Goal: Information Seeking & Learning: Learn about a topic

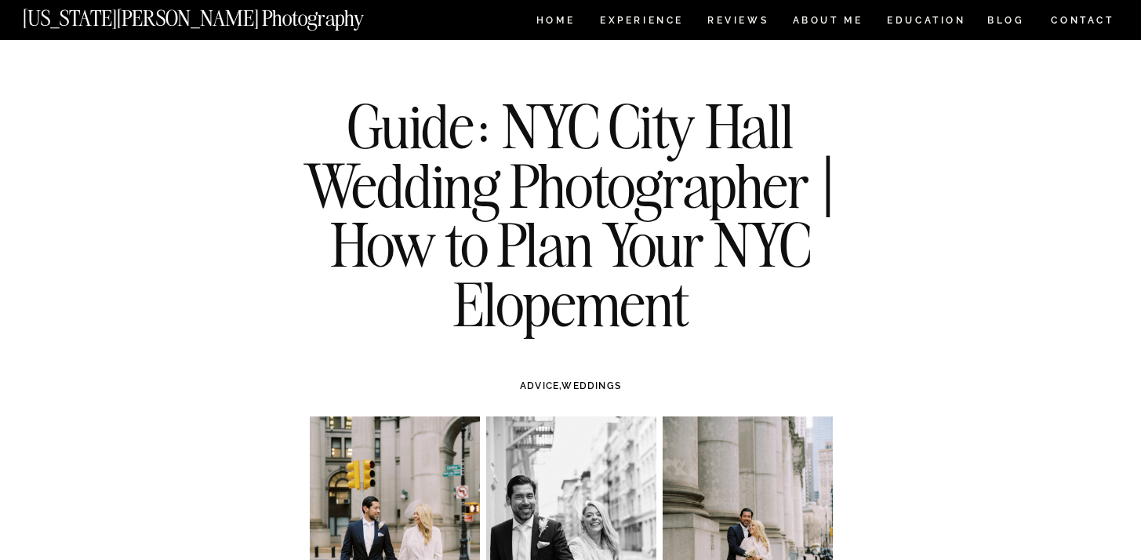
click at [216, 21] on nav "[US_STATE][PERSON_NAME] Photography" at bounding box center [220, 14] width 394 height 13
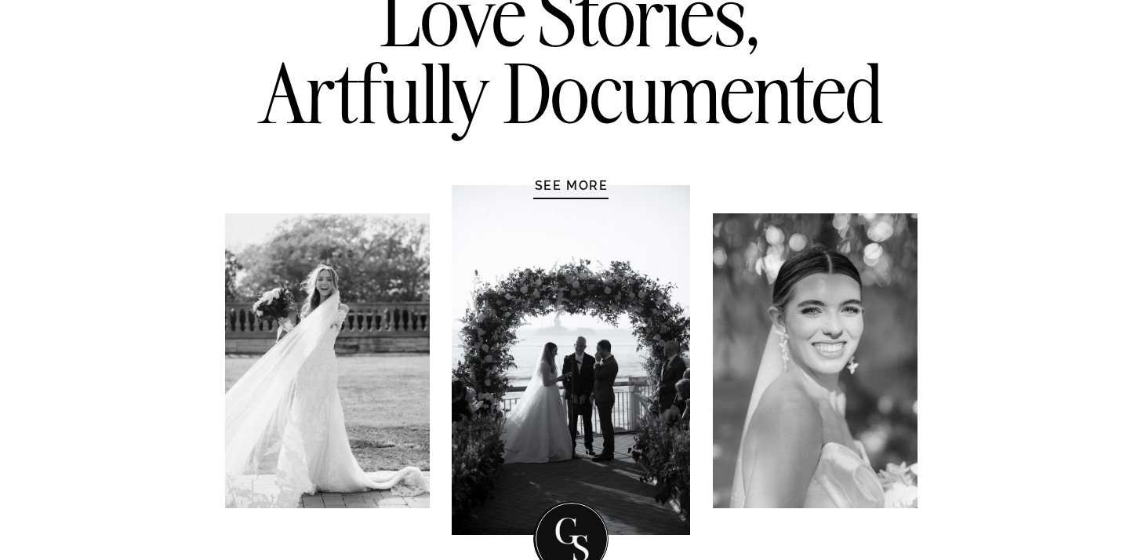
scroll to position [261, 0]
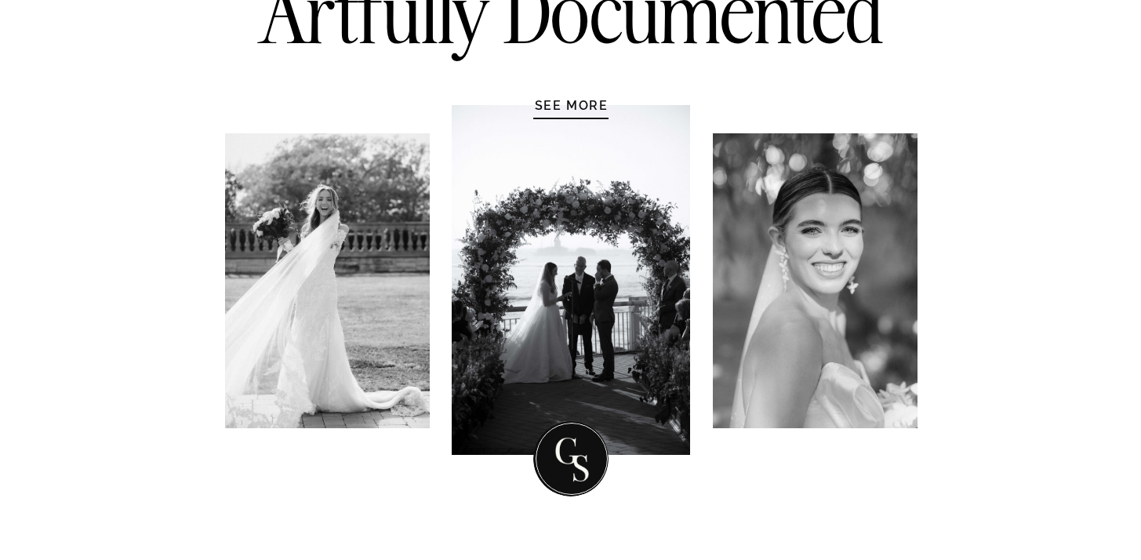
click at [552, 105] on h1 "SEE MORE" at bounding box center [571, 105] width 149 height 16
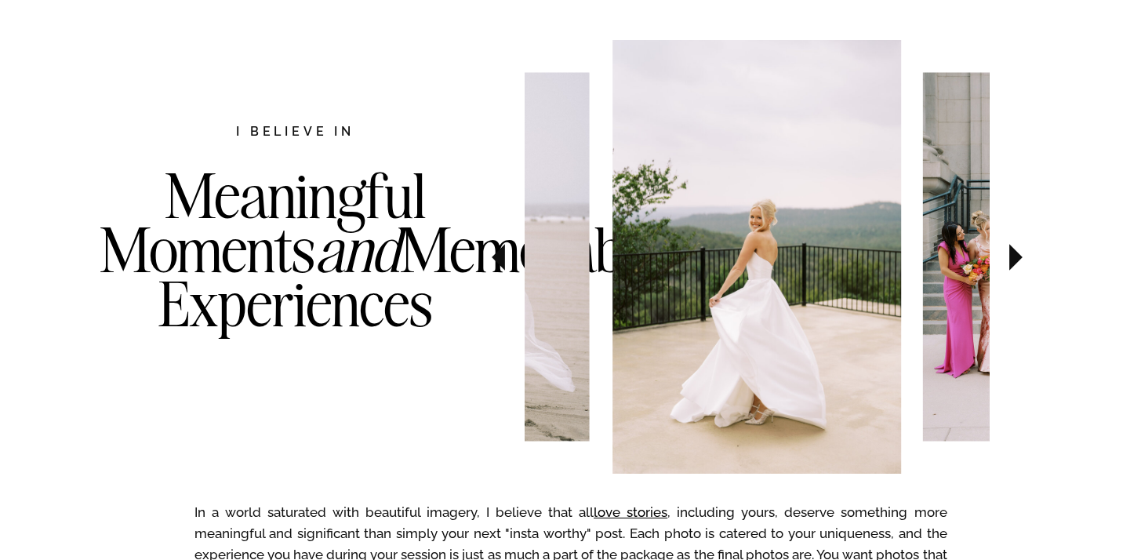
scroll to position [810, 0]
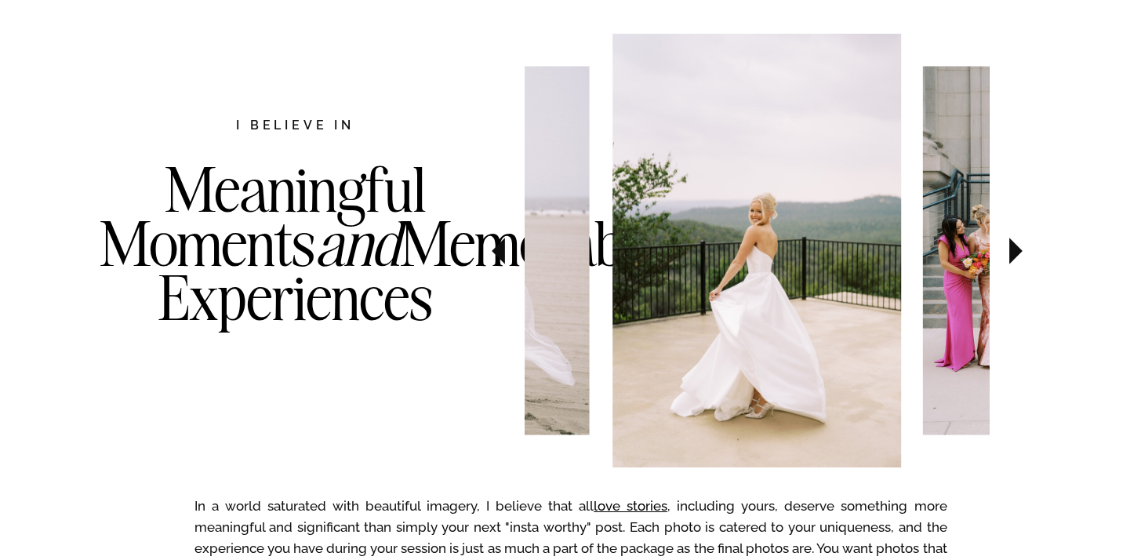
click at [1010, 252] on icon at bounding box center [1016, 251] width 13 height 27
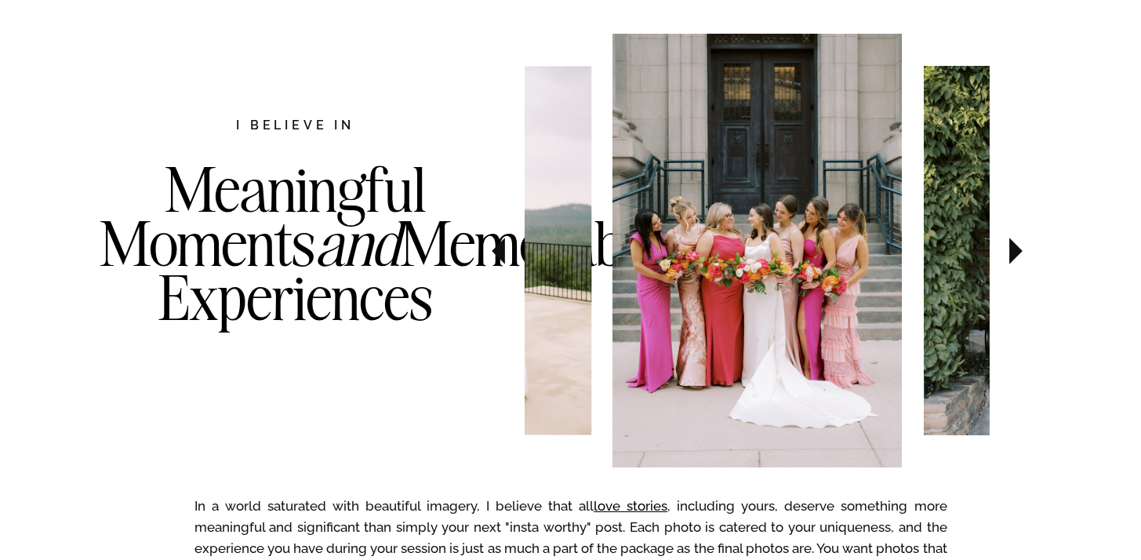
click at [1010, 253] on icon at bounding box center [1016, 251] width 13 height 27
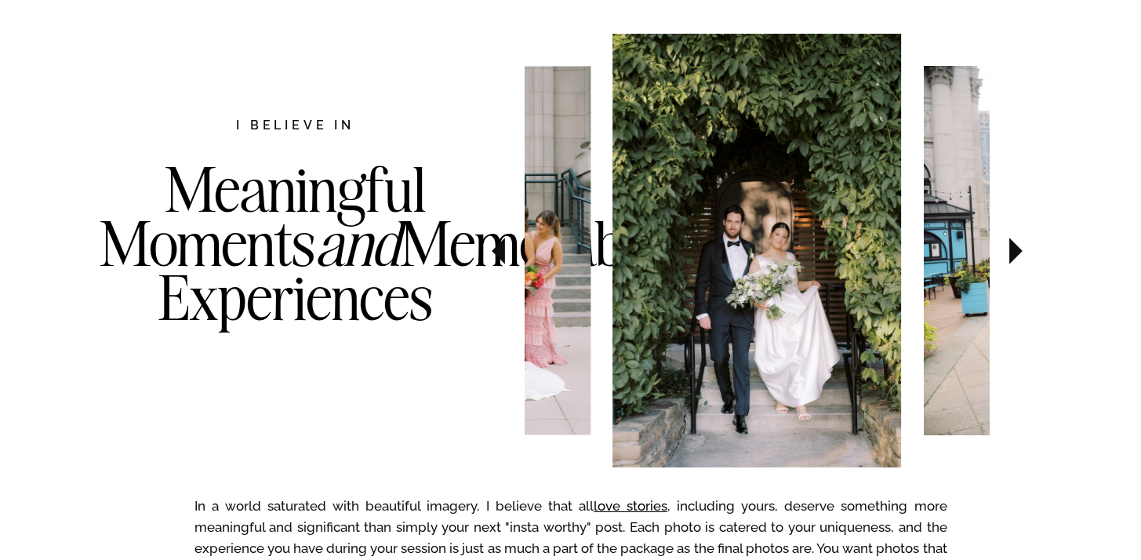
click at [1010, 256] on icon at bounding box center [1016, 251] width 13 height 27
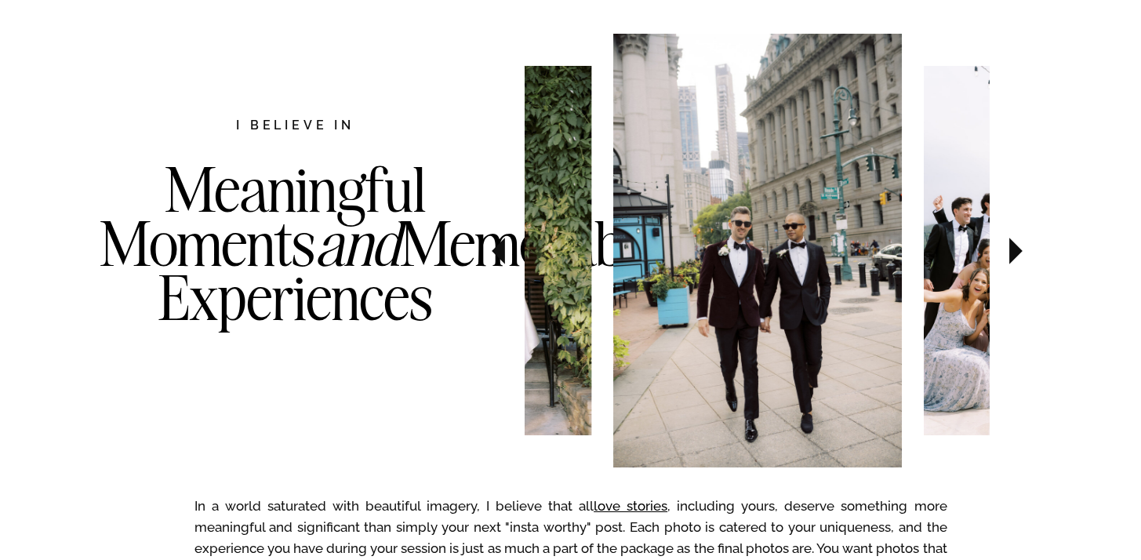
click at [1010, 254] on icon at bounding box center [1016, 251] width 13 height 27
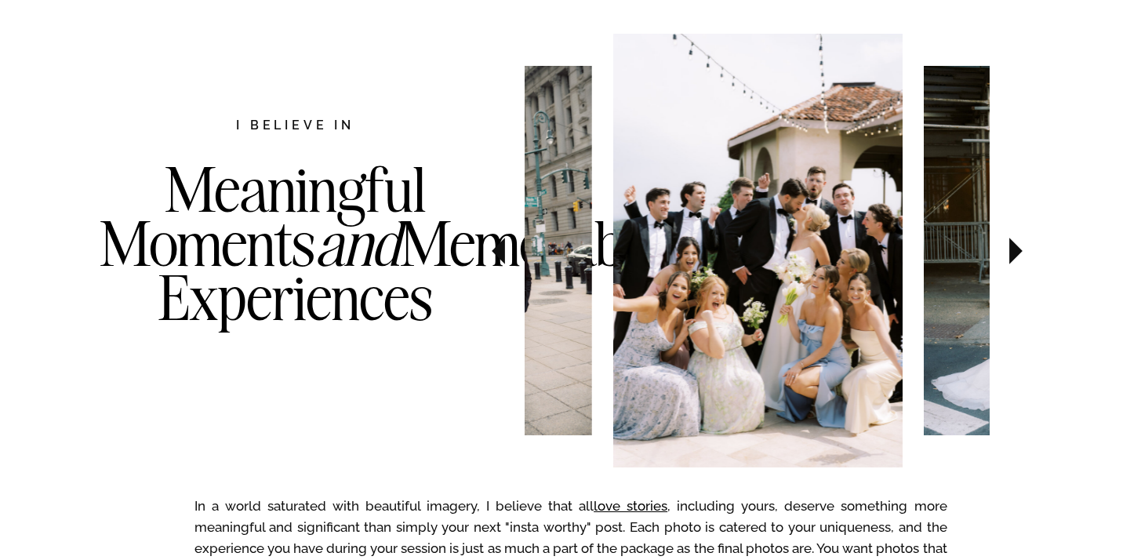
click at [1010, 254] on icon at bounding box center [1016, 251] width 13 height 27
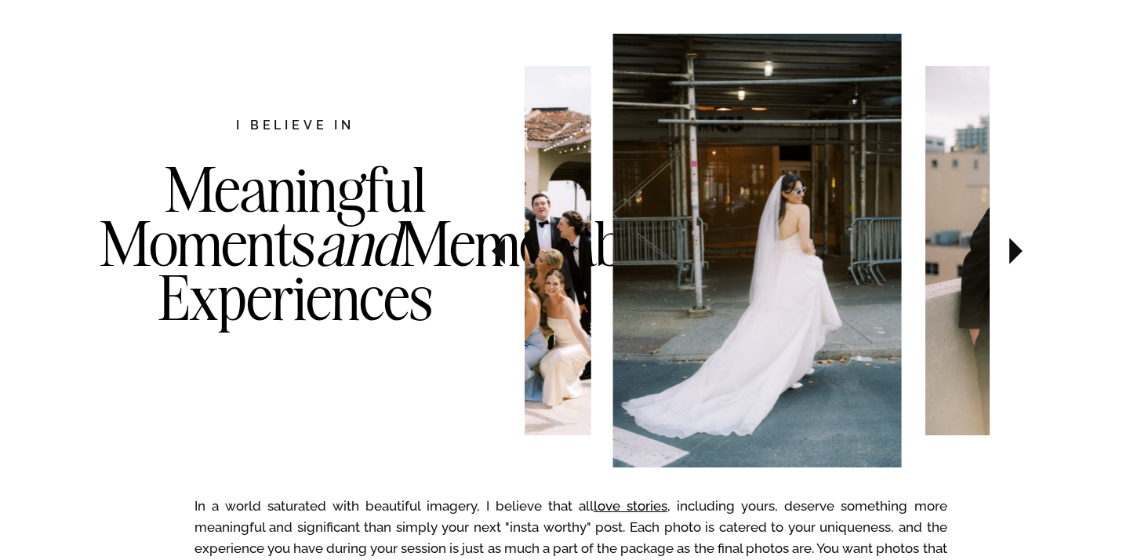
click at [1010, 254] on icon at bounding box center [1016, 251] width 13 height 27
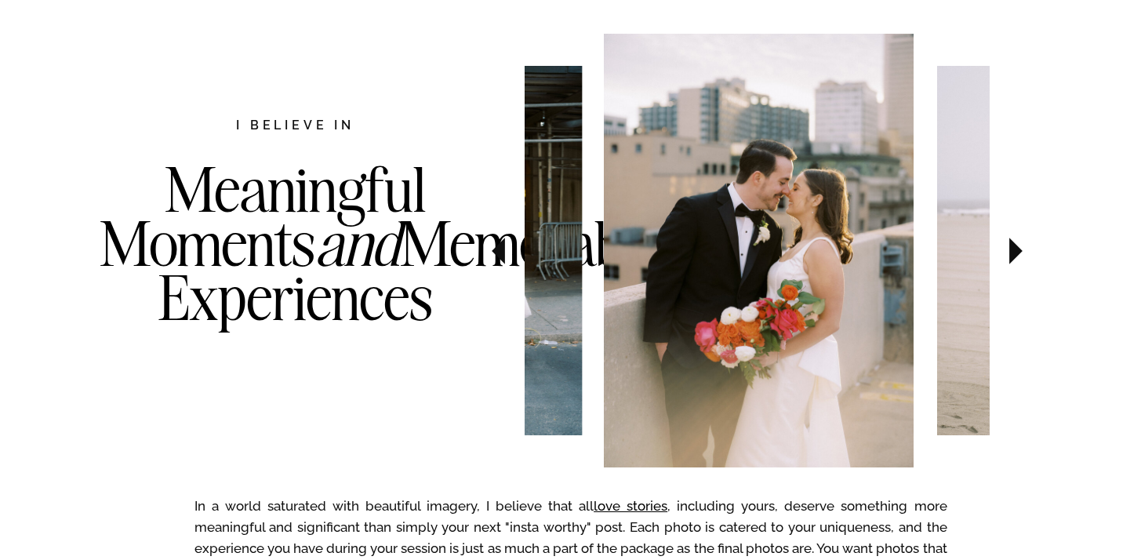
click at [1010, 254] on icon at bounding box center [1016, 251] width 13 height 27
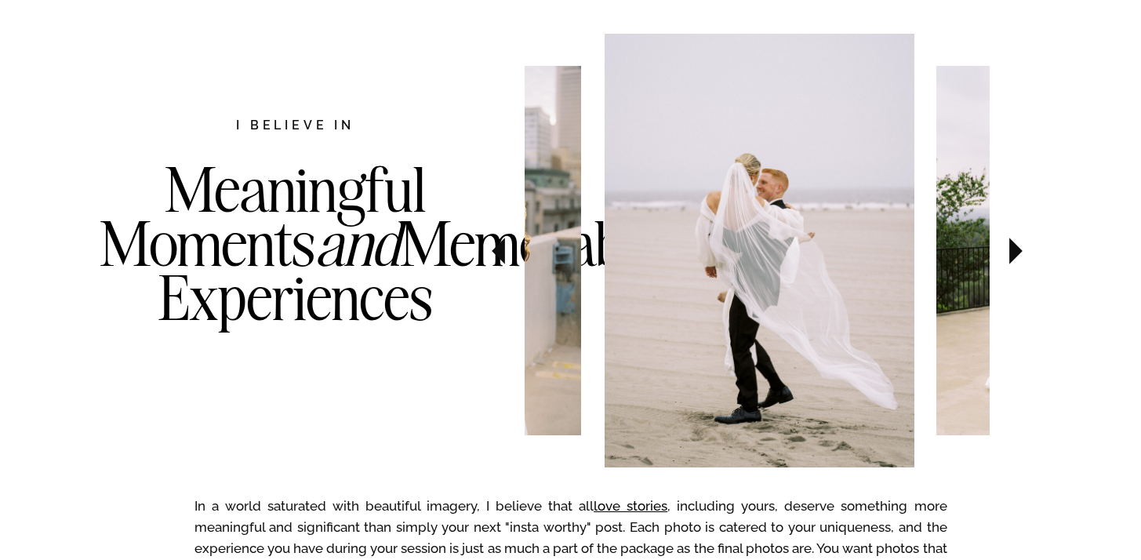
click at [1010, 254] on icon at bounding box center [1016, 251] width 13 height 27
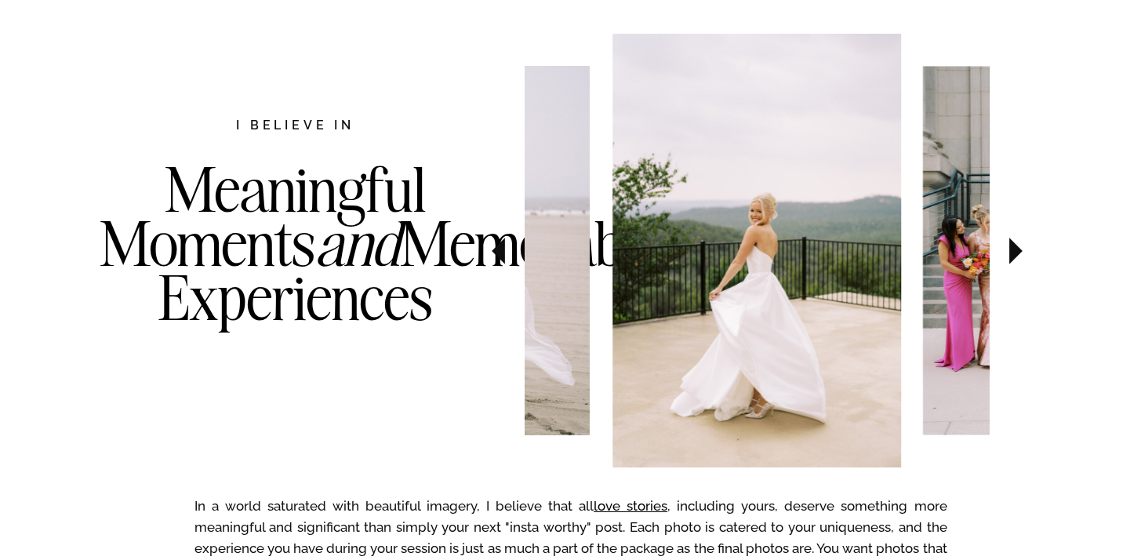
click at [1010, 254] on icon at bounding box center [1016, 251] width 13 height 27
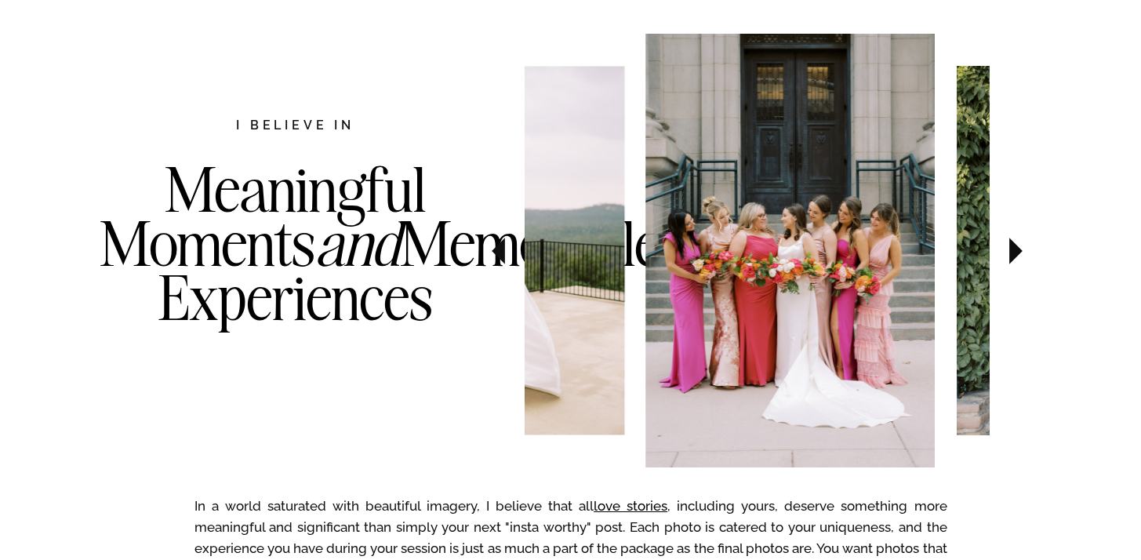
click at [1010, 254] on icon at bounding box center [1016, 251] width 13 height 27
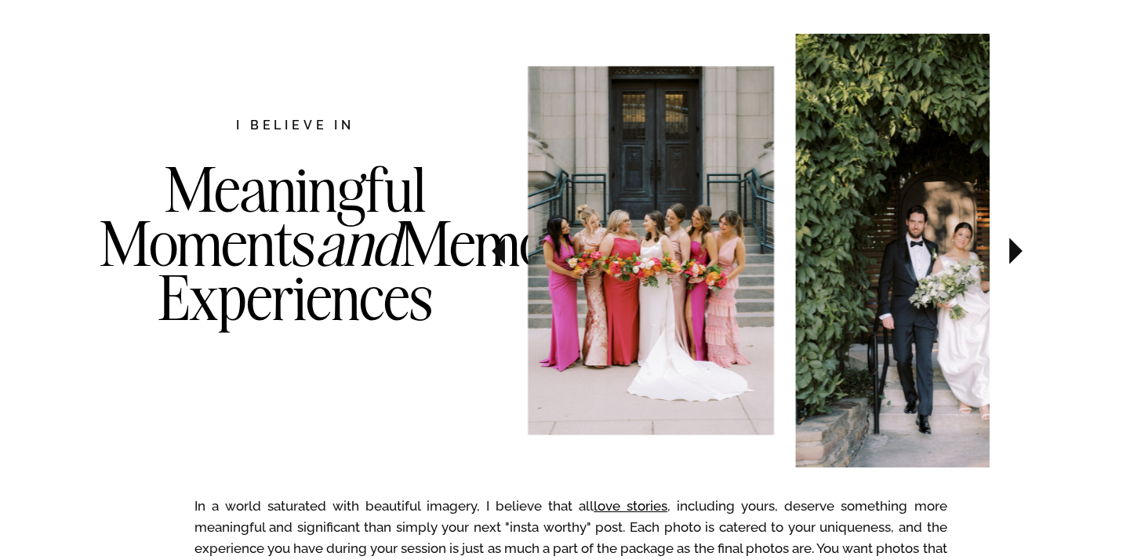
click at [1010, 254] on icon at bounding box center [1016, 251] width 13 height 27
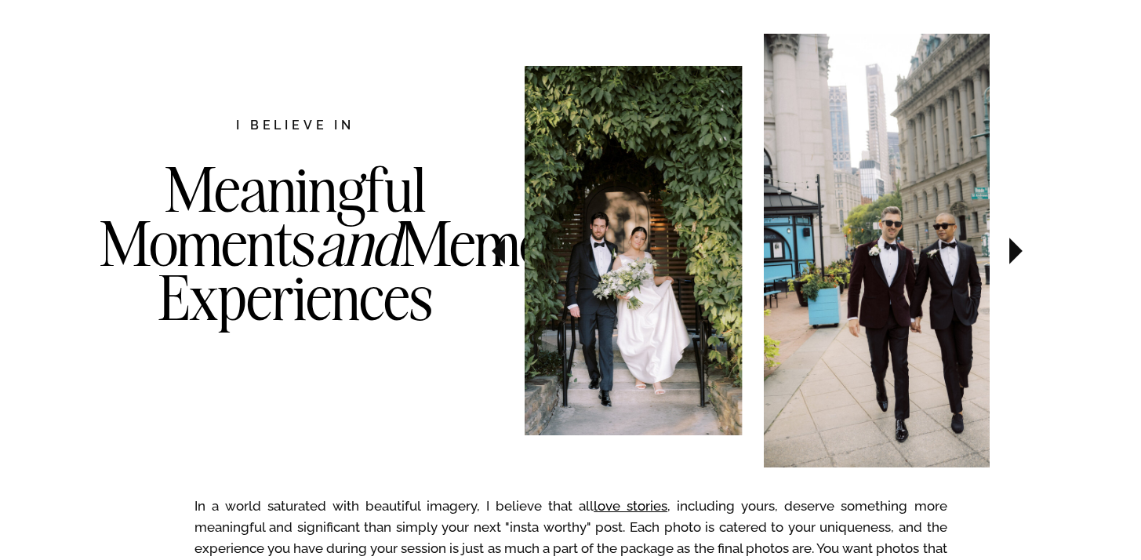
click at [1010, 254] on icon at bounding box center [1016, 251] width 13 height 27
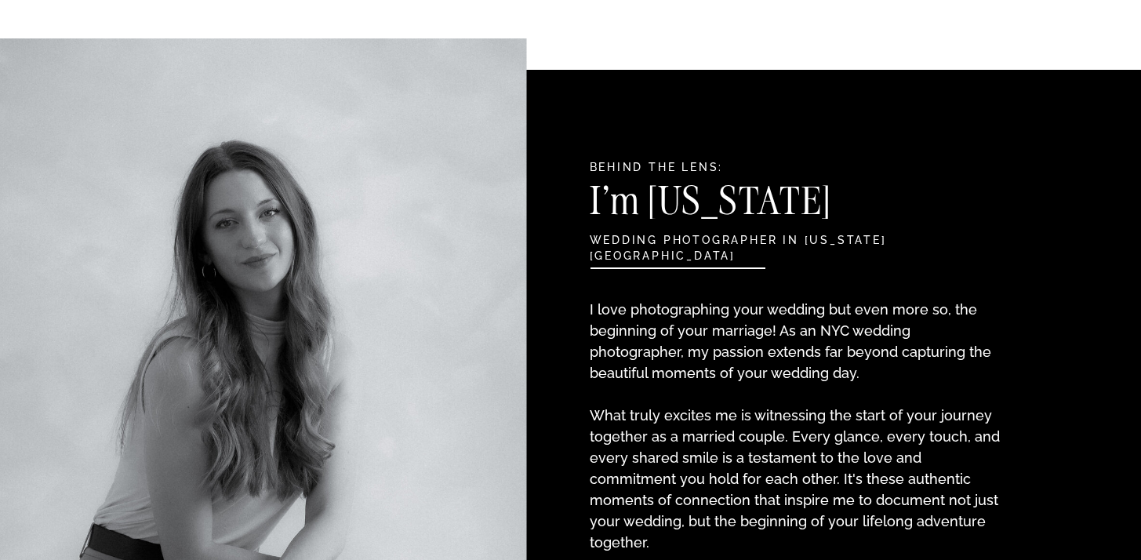
scroll to position [1601, 0]
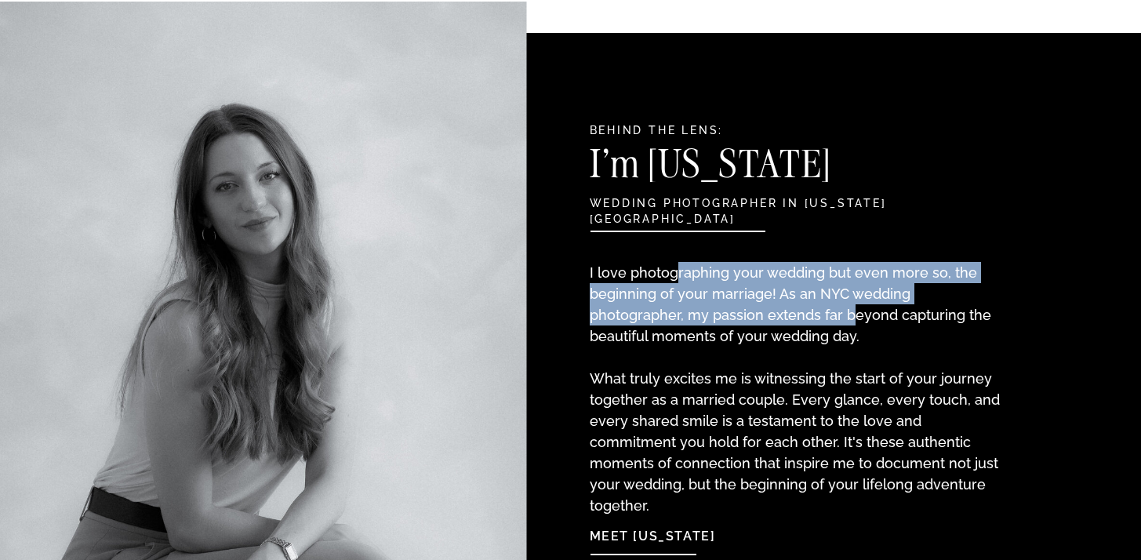
drag, startPoint x: 671, startPoint y: 271, endPoint x: 759, endPoint y: 326, distance: 102.9
click at [751, 315] on p "I love photographing your wedding but even more so, the beginning of your marri…" at bounding box center [797, 373] width 415 height 223
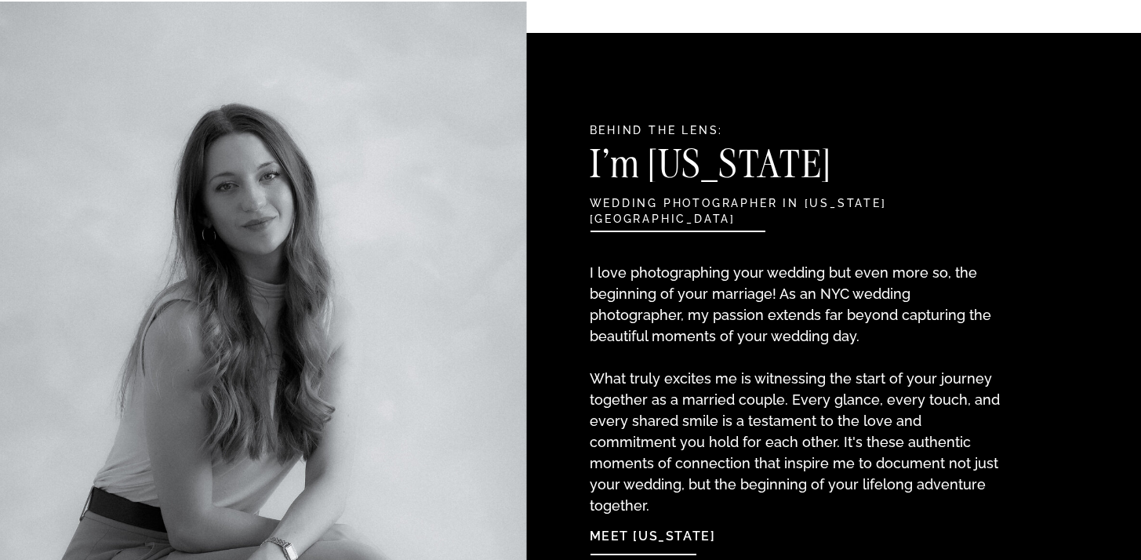
click at [762, 335] on p "I love photographing your wedding but even more so, the beginning of your marri…" at bounding box center [797, 373] width 415 height 223
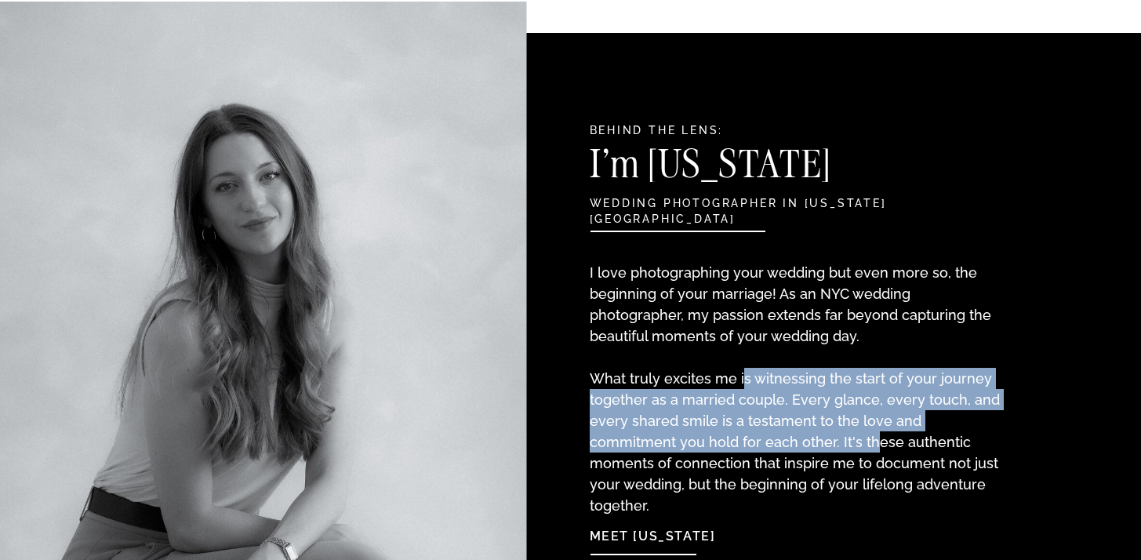
drag, startPoint x: 738, startPoint y: 384, endPoint x: 784, endPoint y: 435, distance: 68.9
click at [784, 435] on p "I love photographing your wedding but even more so, the beginning of your marri…" at bounding box center [797, 373] width 415 height 223
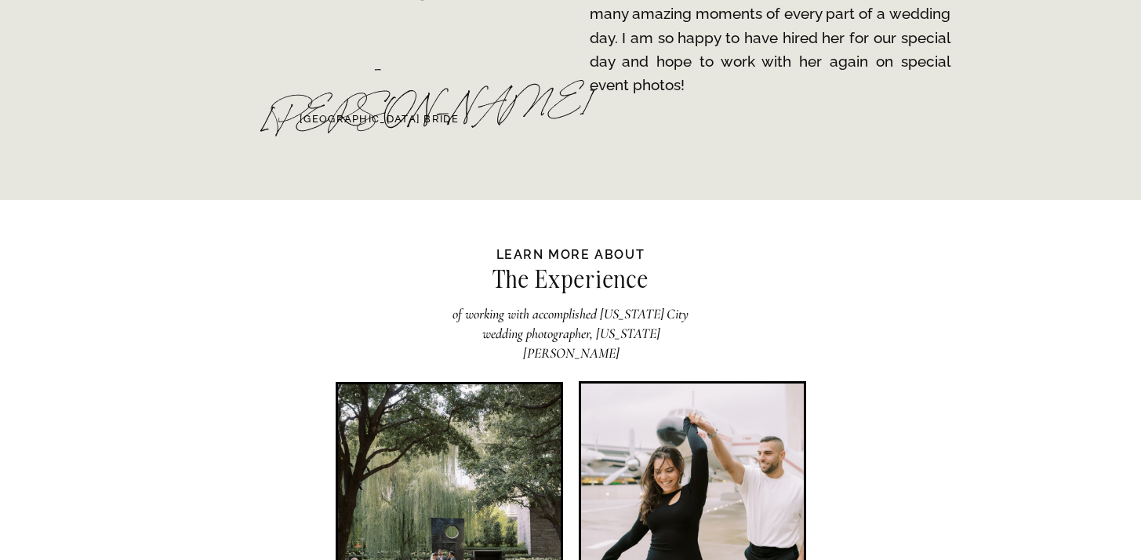
scroll to position [3067, 0]
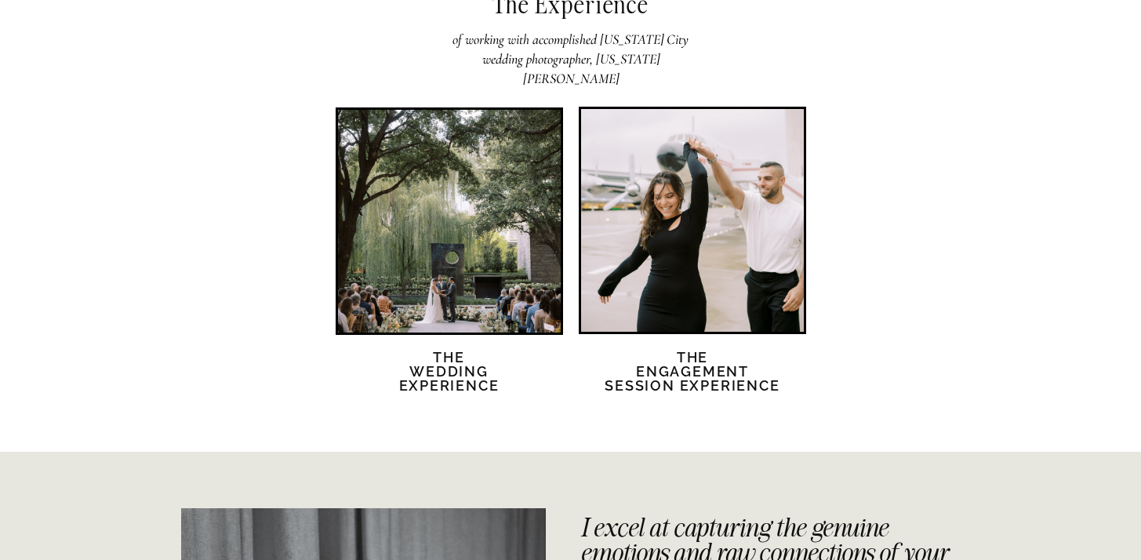
click at [518, 297] on div at bounding box center [449, 221] width 223 height 223
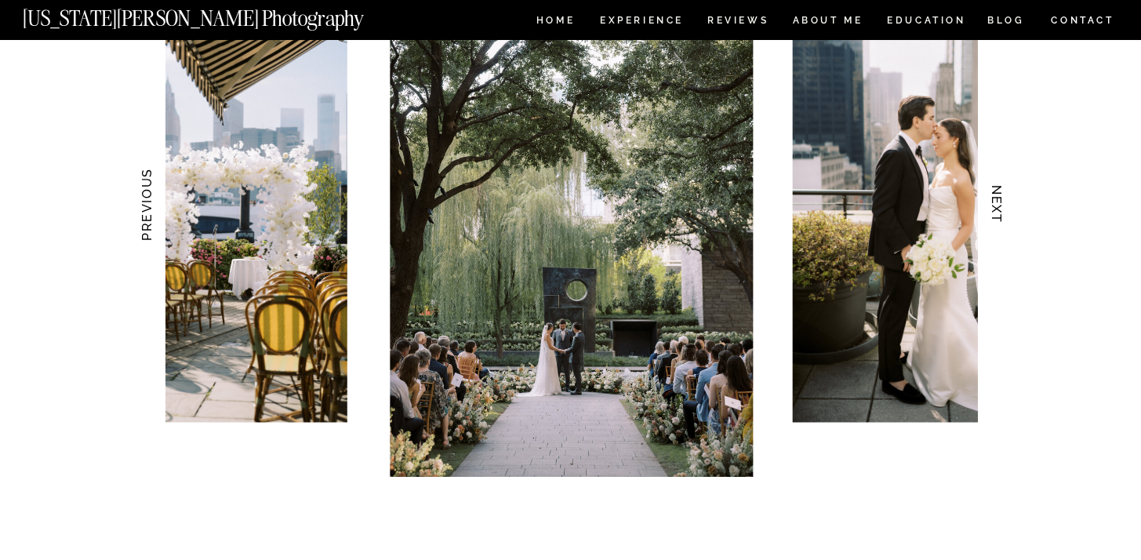
scroll to position [1603, 0]
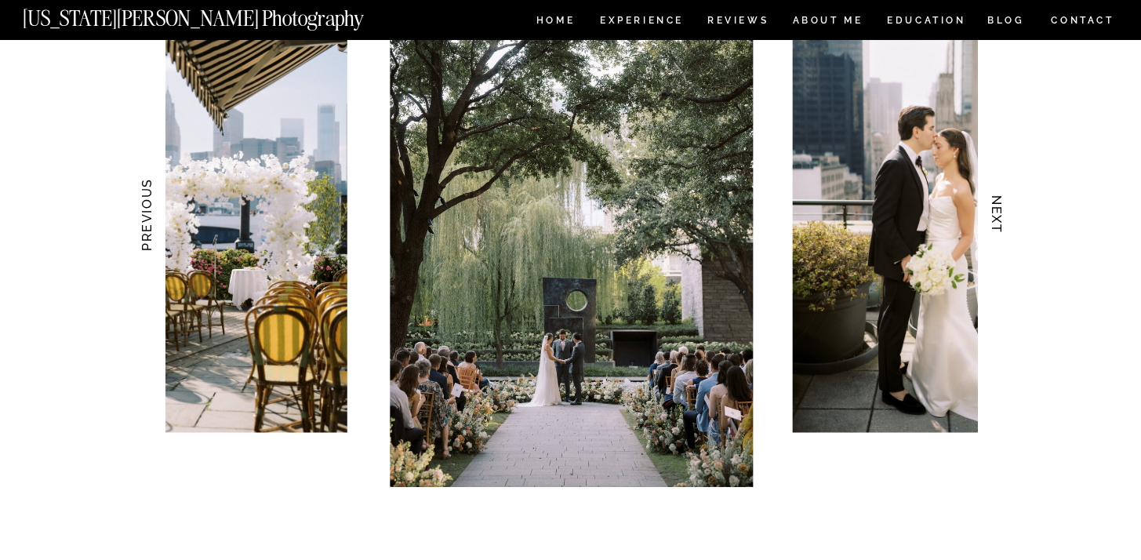
click at [1001, 223] on h3 "NEXT" at bounding box center [996, 215] width 16 height 99
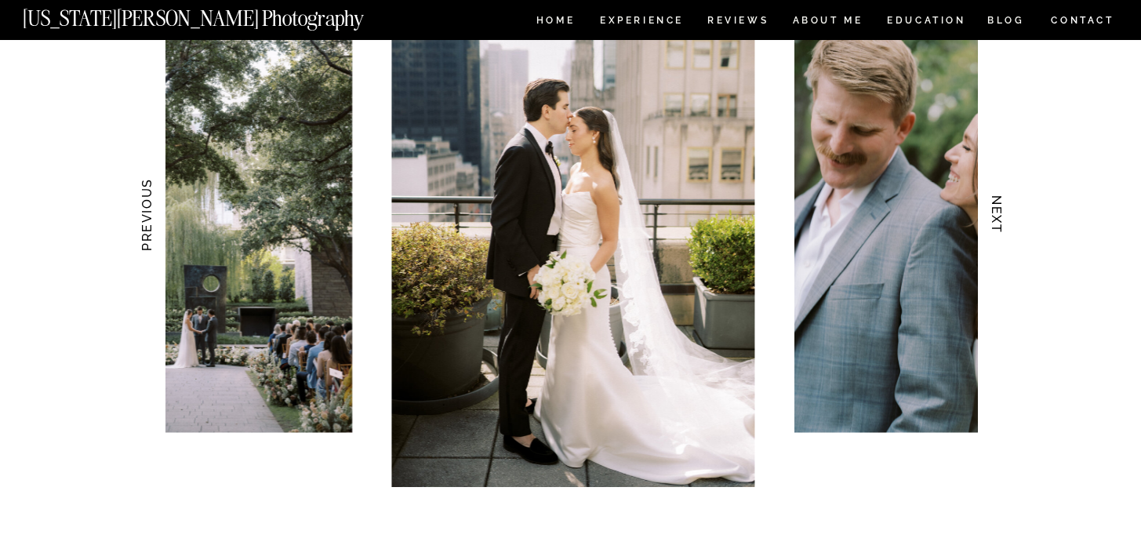
click at [999, 227] on h3 "NEXT" at bounding box center [996, 215] width 16 height 99
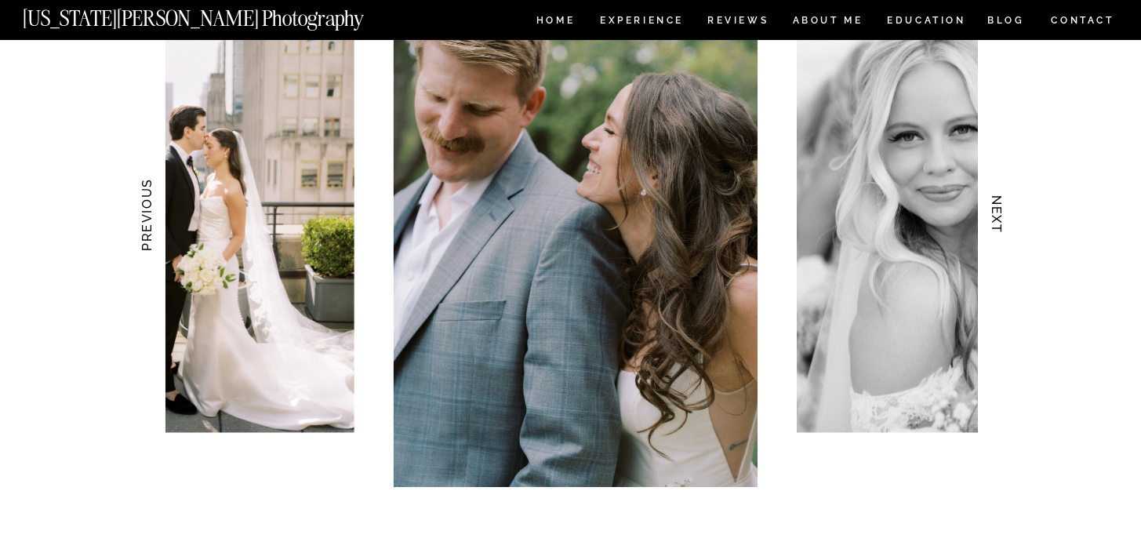
click at [998, 225] on h3 "NEXT" at bounding box center [996, 215] width 16 height 99
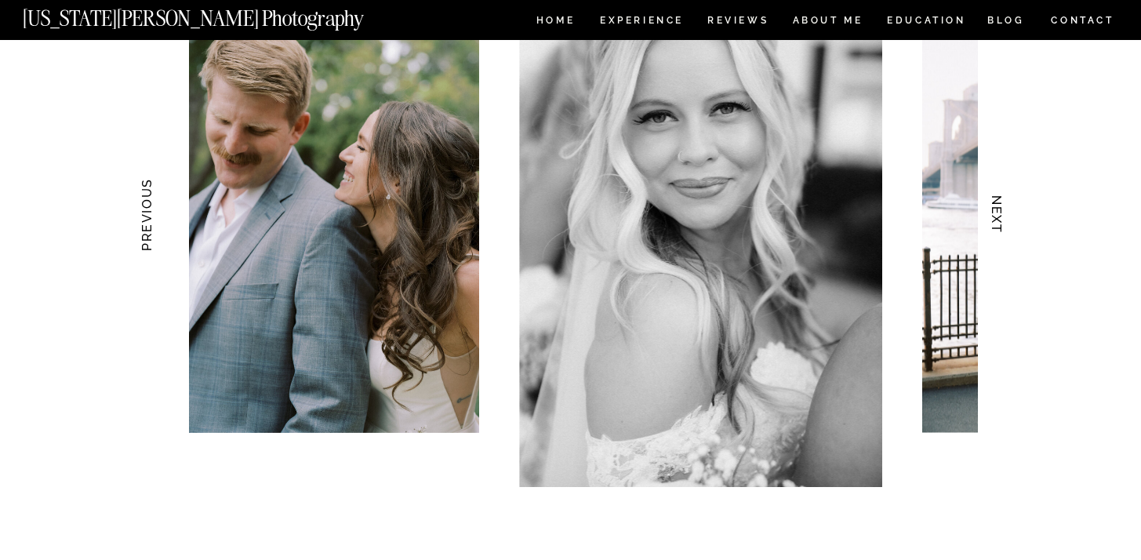
click at [998, 225] on h3 "NEXT" at bounding box center [996, 215] width 16 height 99
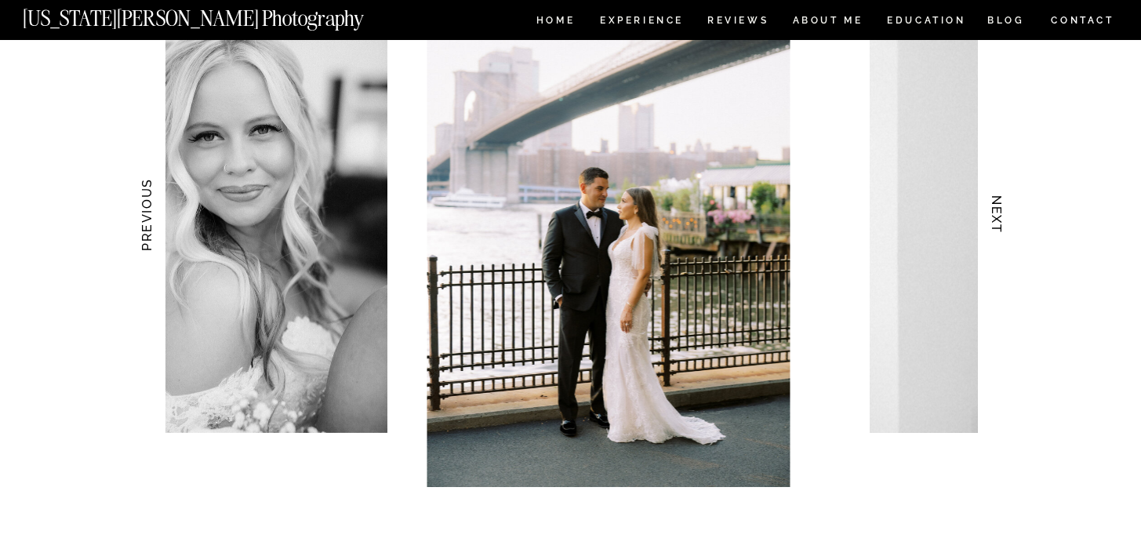
click at [998, 225] on h3 "NEXT" at bounding box center [996, 215] width 16 height 99
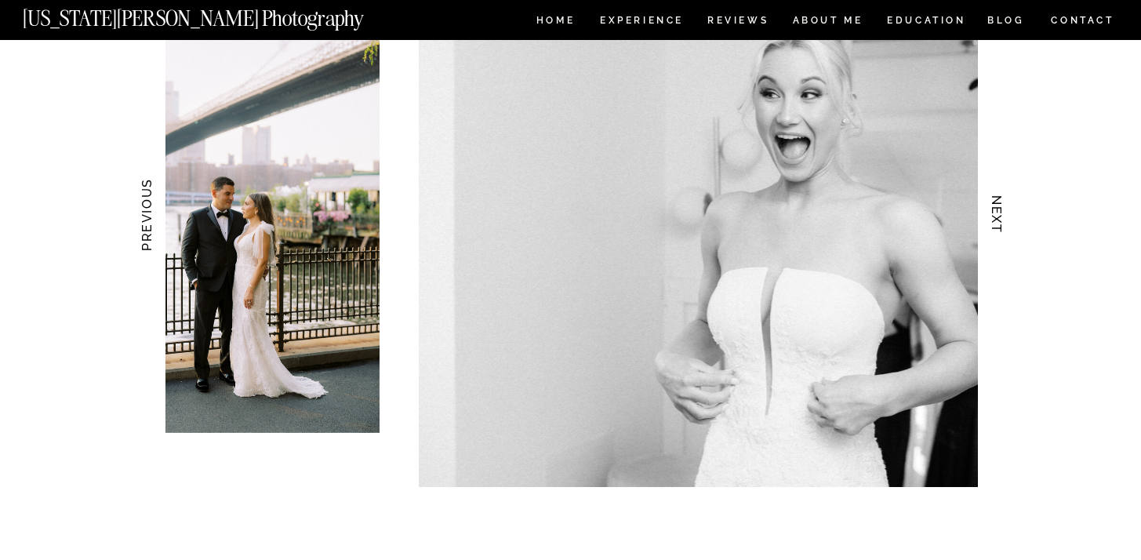
click at [998, 225] on h3 "NEXT" at bounding box center [996, 215] width 16 height 99
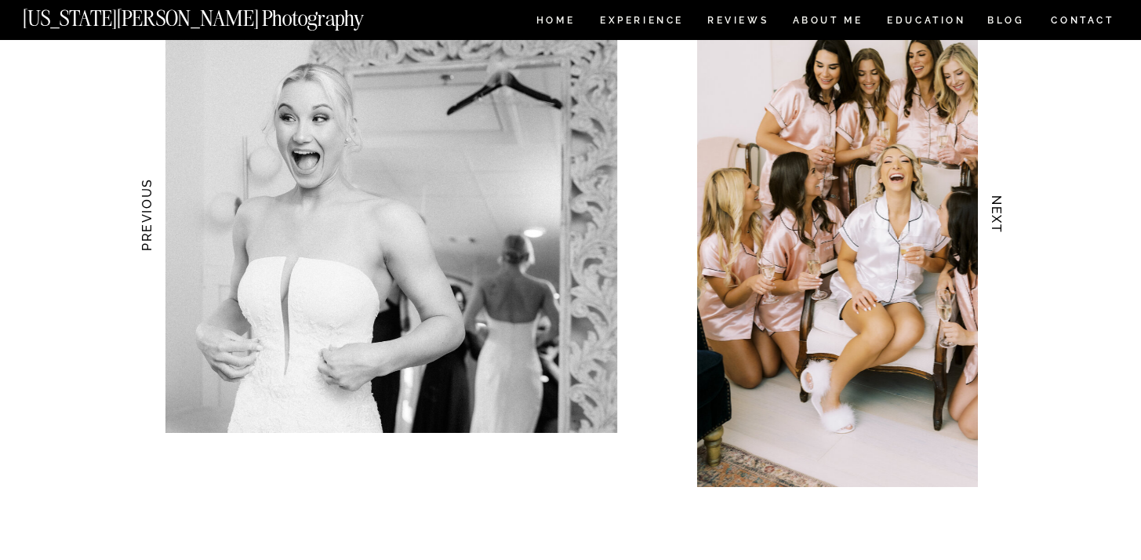
click at [998, 225] on h3 "NEXT" at bounding box center [996, 215] width 16 height 99
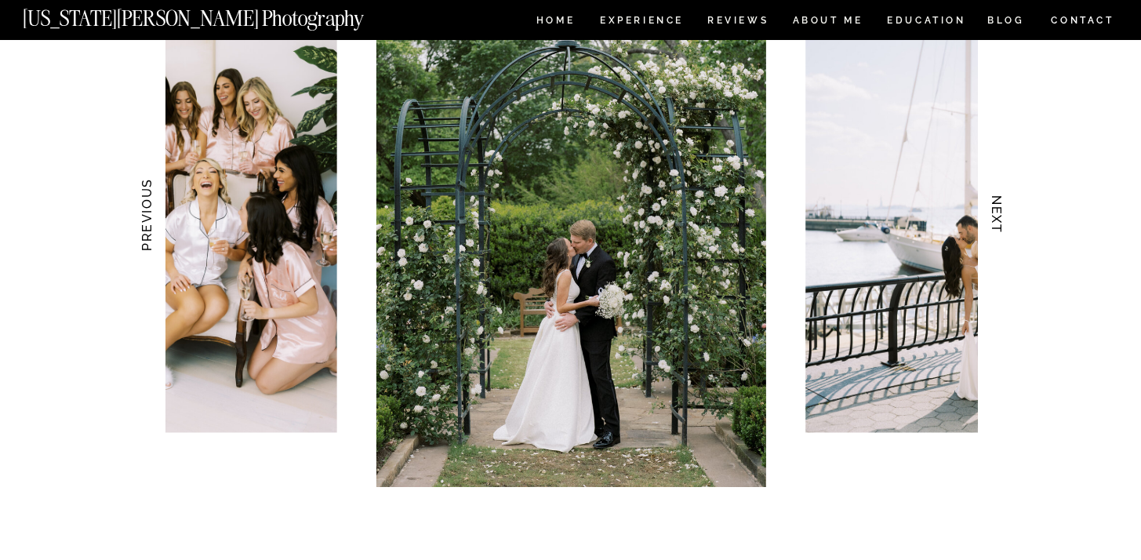
click at [991, 219] on h3 "NEXT" at bounding box center [996, 215] width 16 height 99
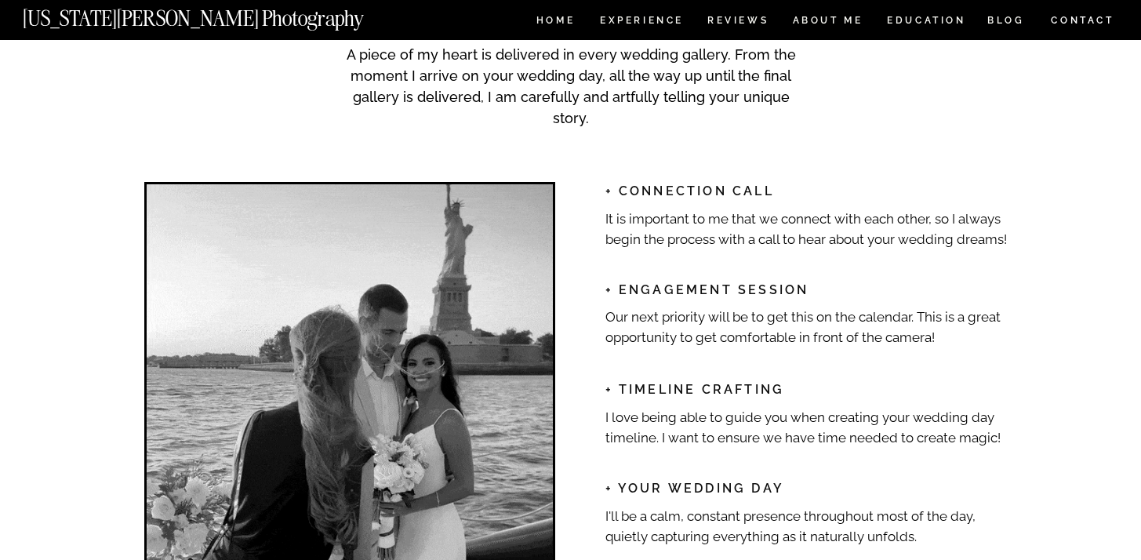
scroll to position [2514, 0]
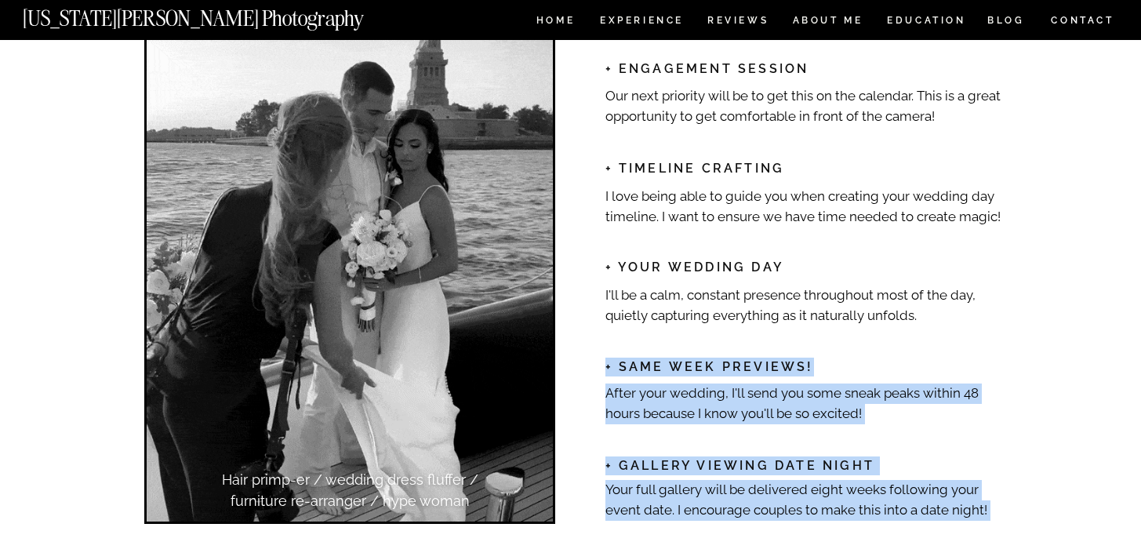
click at [897, 359] on h2 "+ Same Week Previews!" at bounding box center [809, 366] width 407 height 16
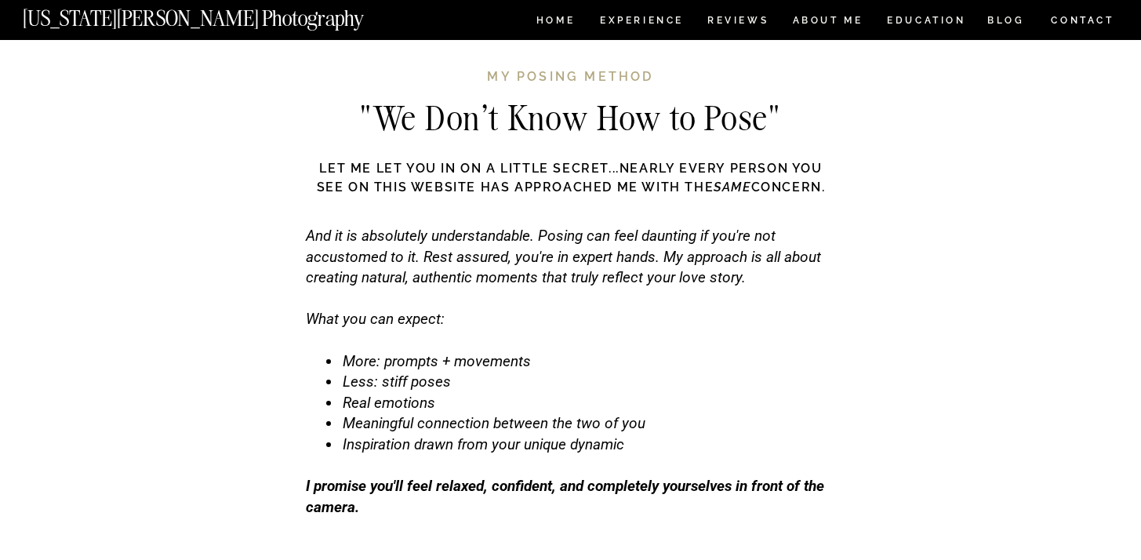
scroll to position [4841, 0]
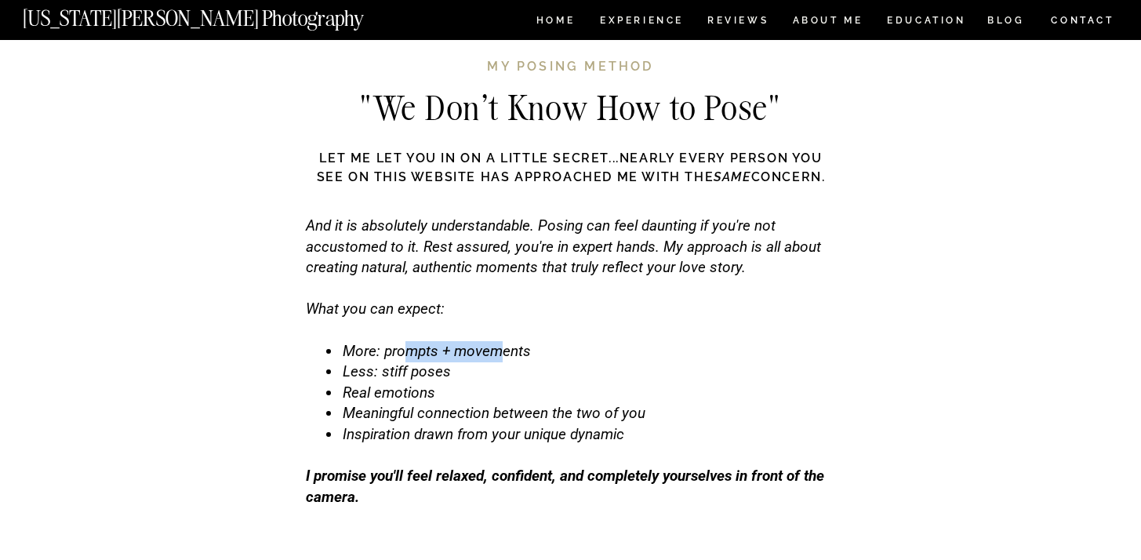
drag, startPoint x: 403, startPoint y: 344, endPoint x: 497, endPoint y: 341, distance: 93.4
click at [497, 341] on li "More: prompts + movements" at bounding box center [588, 351] width 494 height 21
click at [519, 347] on span "More: prompts + movements" at bounding box center [437, 351] width 188 height 18
drag, startPoint x: 545, startPoint y: 347, endPoint x: 456, endPoint y: 349, distance: 89.5
click at [456, 349] on li "More: prompts + movements" at bounding box center [588, 351] width 494 height 21
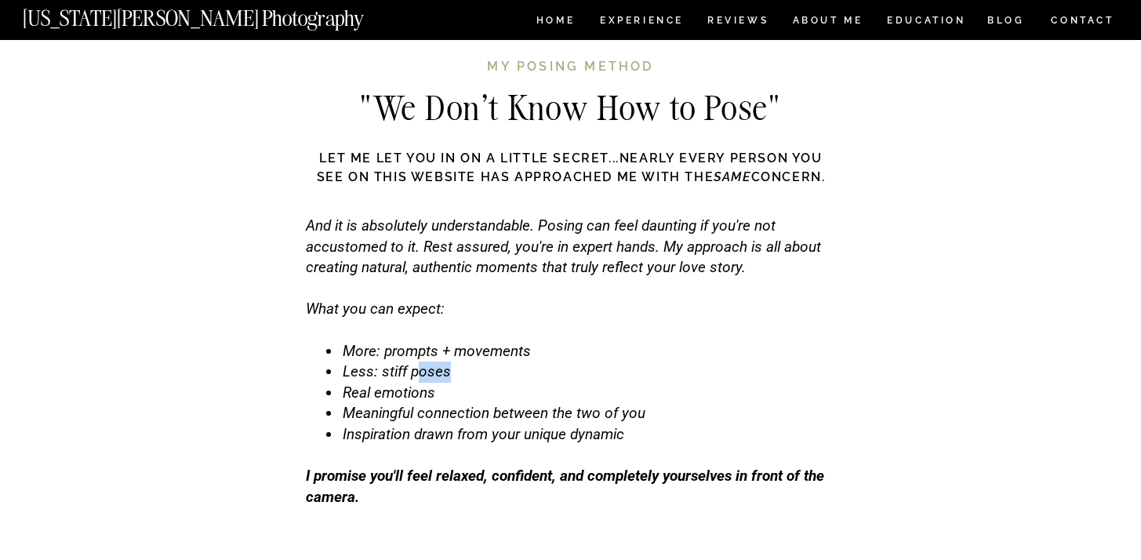
drag, startPoint x: 459, startPoint y: 379, endPoint x: 414, endPoint y: 379, distance: 44.7
click at [414, 378] on li "Less: stiff poses" at bounding box center [588, 372] width 494 height 21
click at [435, 395] on li "Real emotions" at bounding box center [588, 393] width 494 height 21
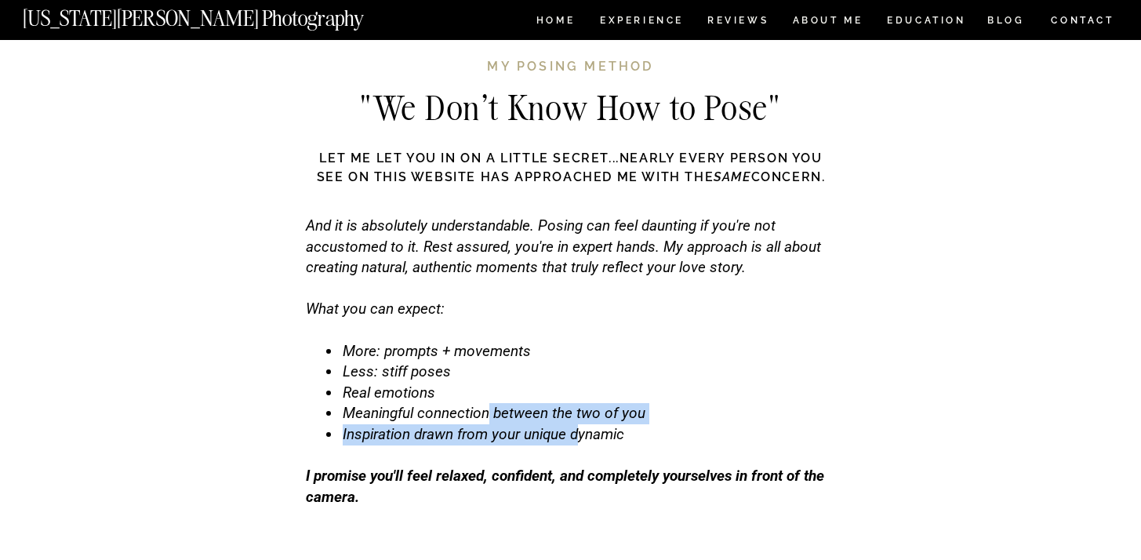
drag, startPoint x: 487, startPoint y: 406, endPoint x: 579, endPoint y: 427, distance: 94.0
click at [578, 427] on ul "More: prompts + movements Less: stiff poses Real emotions Meaningful connection…" at bounding box center [580, 393] width 509 height 104
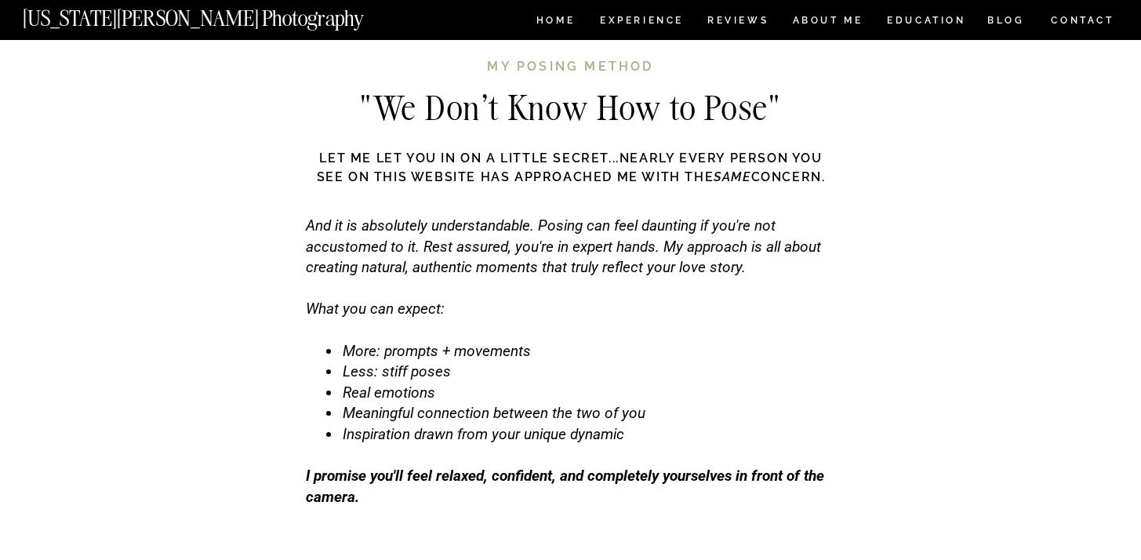
click at [582, 427] on span "Inspiration drawn from your unique dynamic" at bounding box center [484, 434] width 282 height 18
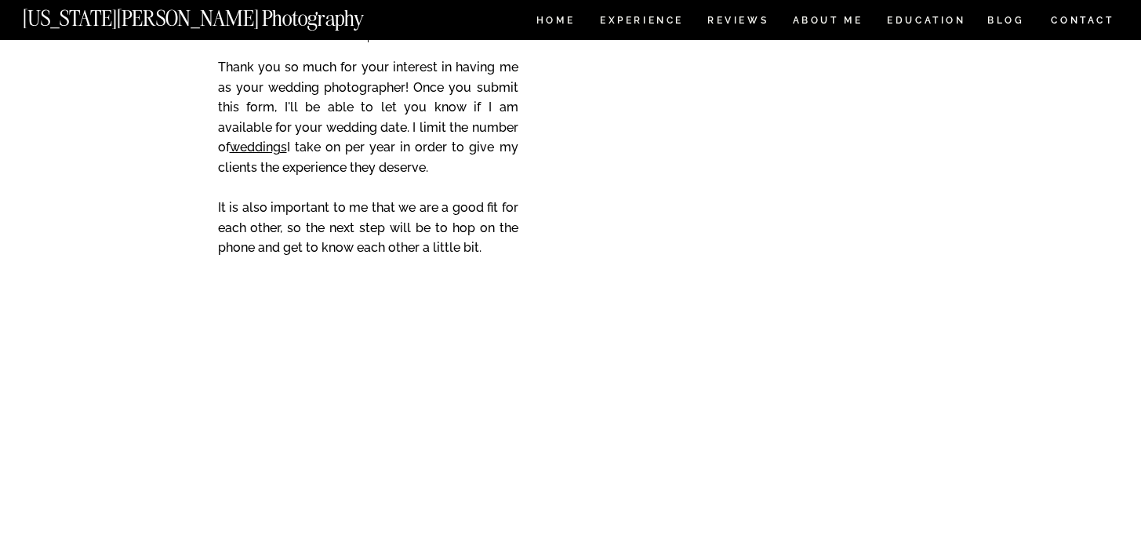
scroll to position [6407, 0]
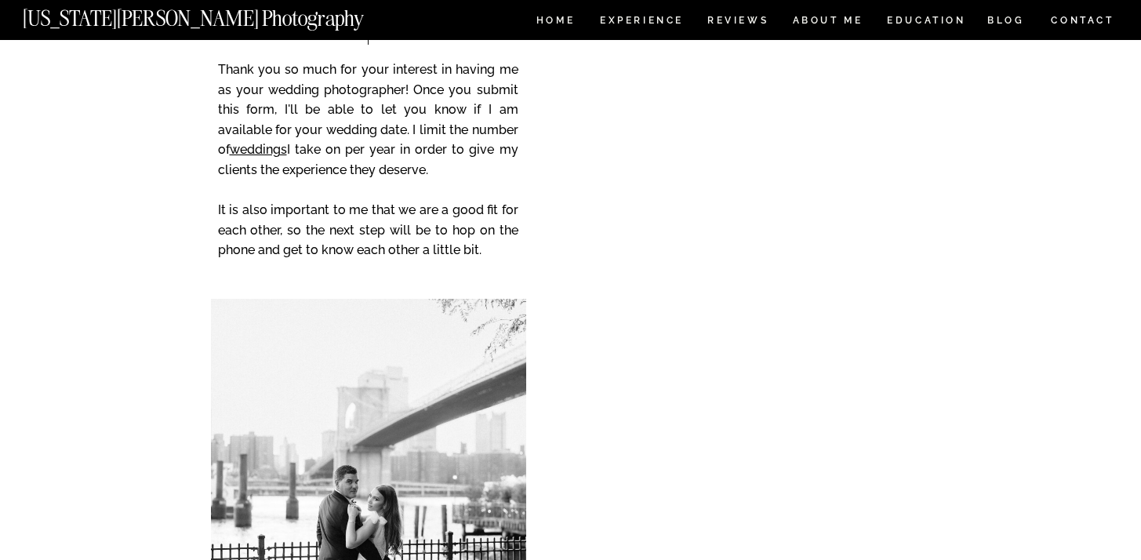
scroll to position [6657, 0]
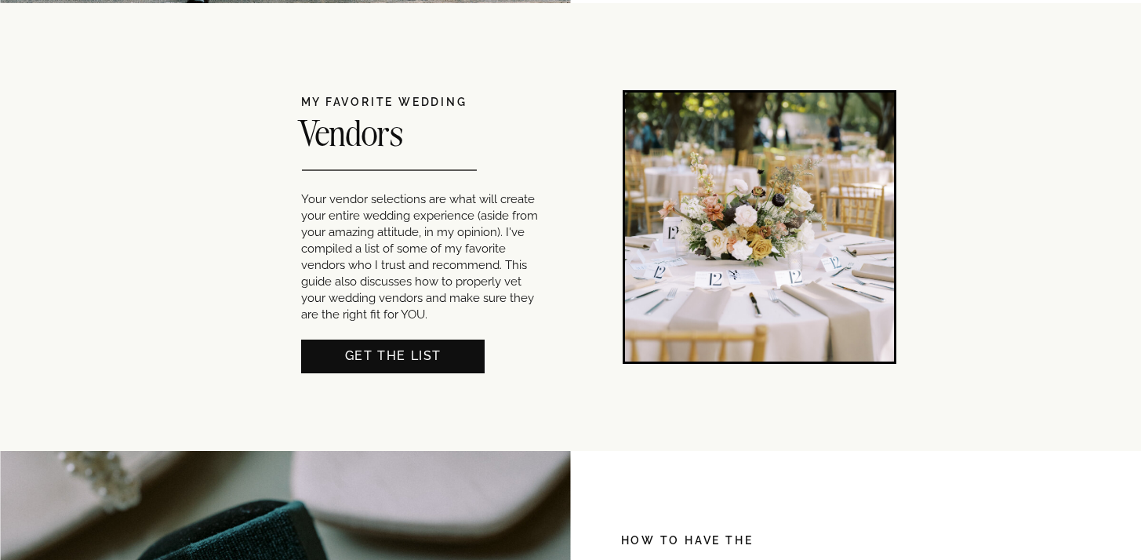
scroll to position [1021, 0]
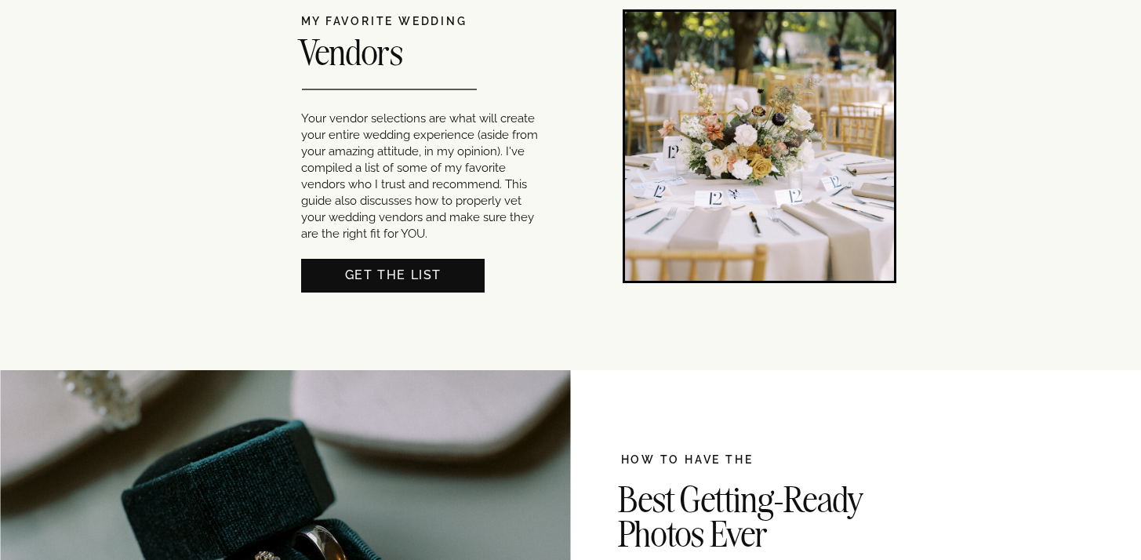
drag, startPoint x: 955, startPoint y: 307, endPoint x: 961, endPoint y: 326, distance: 19.8
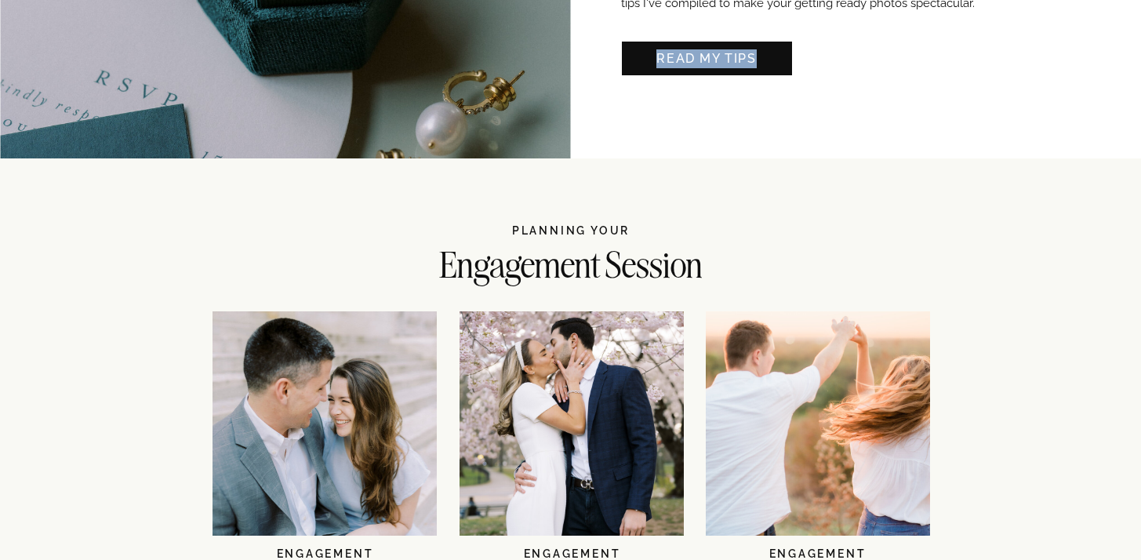
scroll to position [1691, 0]
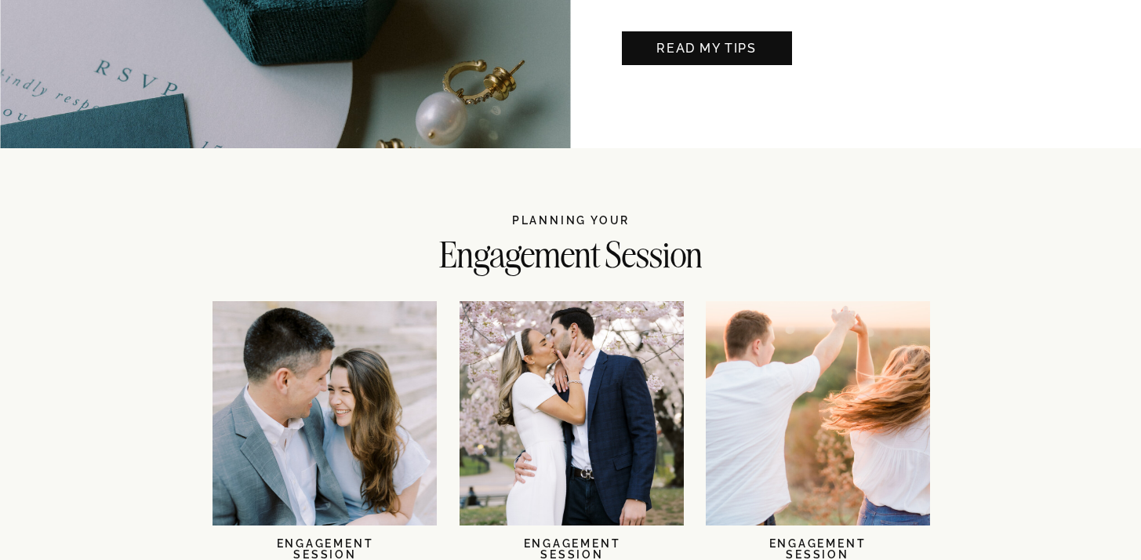
click at [1032, 337] on div "CONTACT BLOG REVIEWS ABOUT ME Experience EDUCATION HOME Georgia Sheridan Photog…" at bounding box center [570, 514] width 1141 height 4410
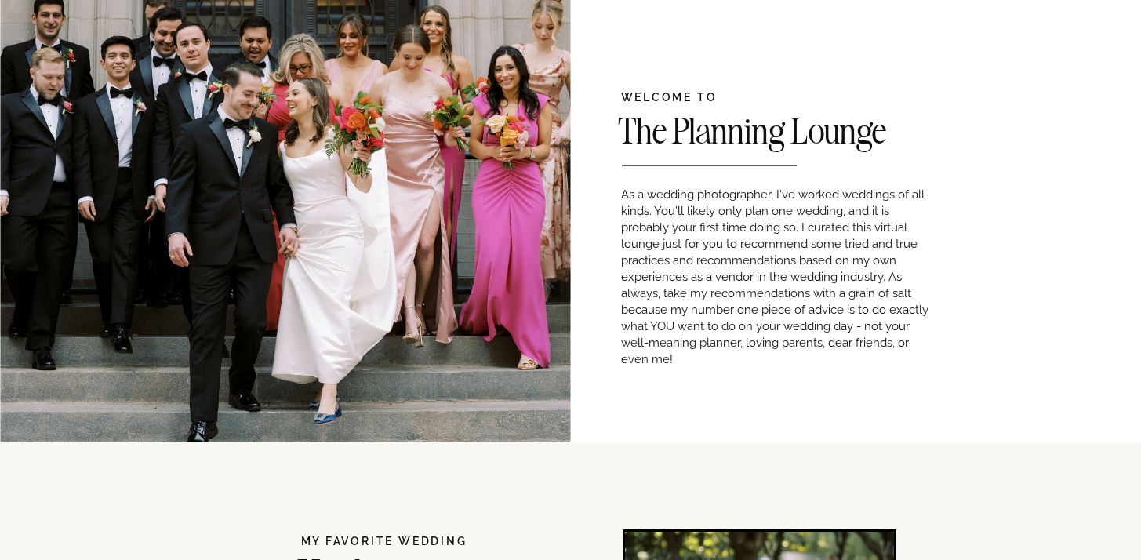
scroll to position [673, 0]
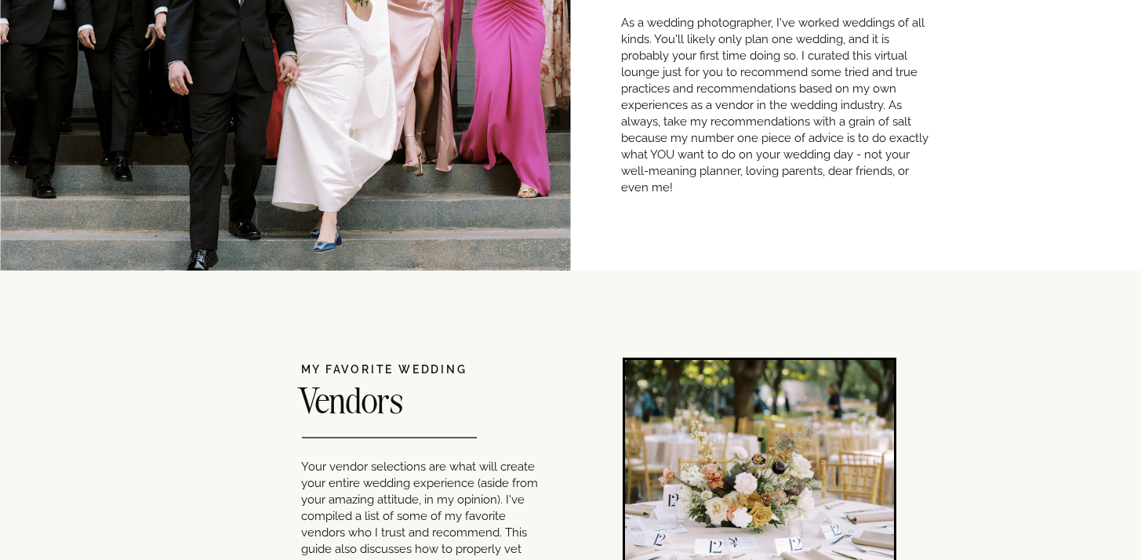
click at [358, 401] on h2 "Vendors" at bounding box center [399, 404] width 203 height 42
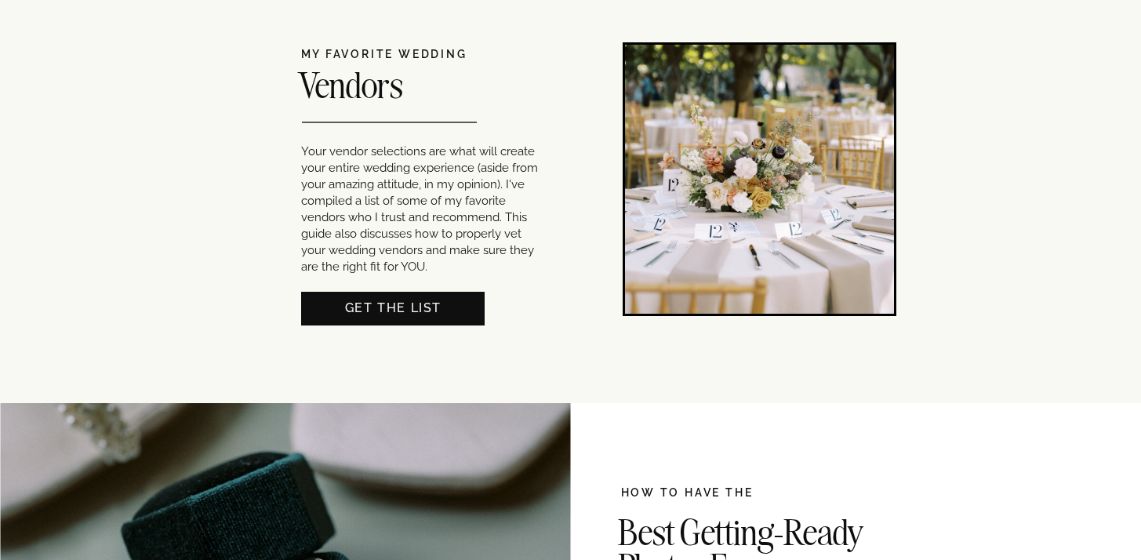
click at [424, 322] on div at bounding box center [393, 309] width 184 height 34
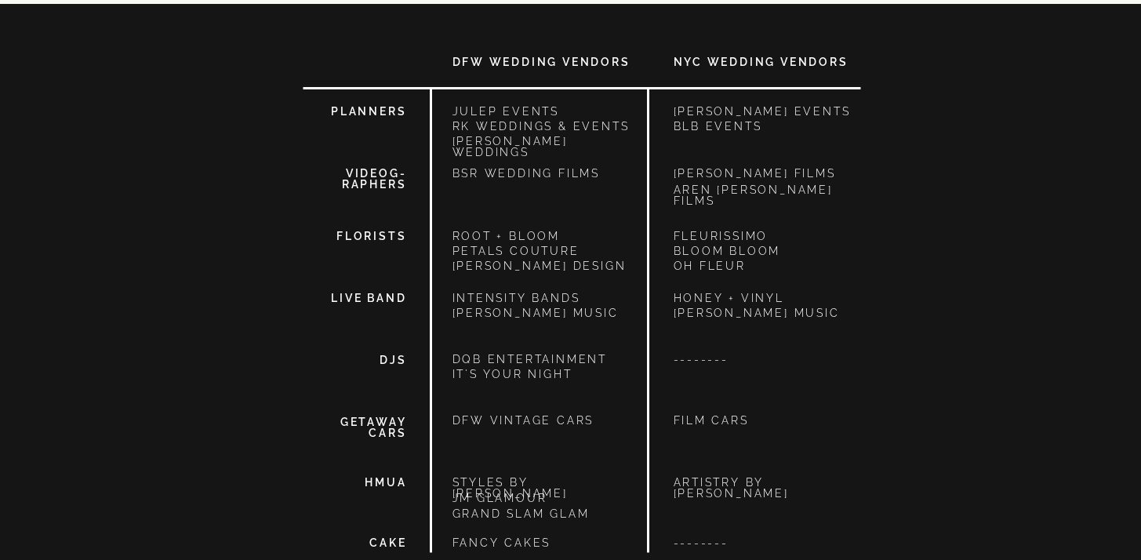
scroll to position [1392, 0]
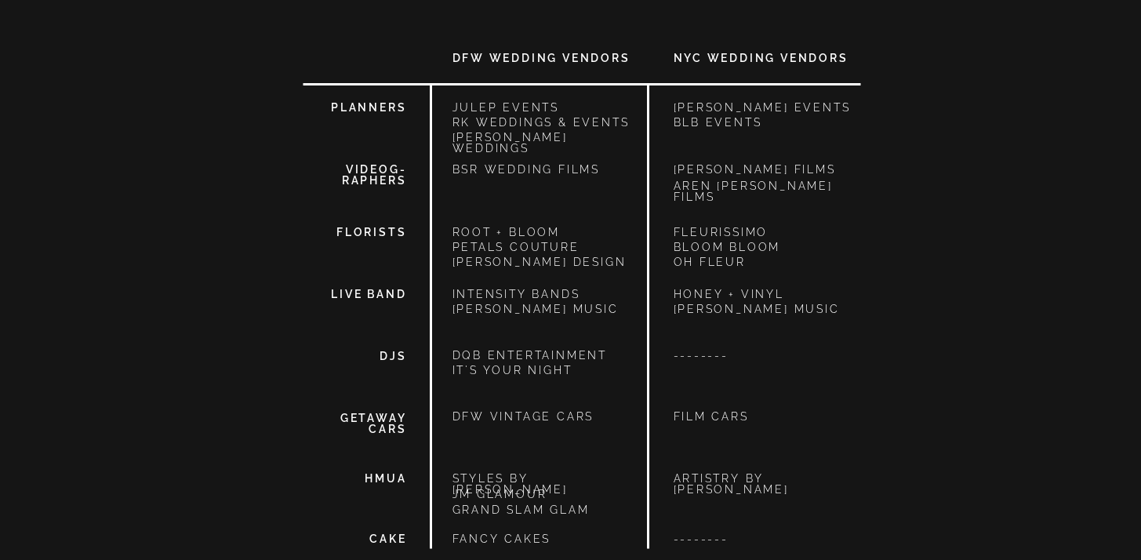
drag, startPoint x: 496, startPoint y: 166, endPoint x: 594, endPoint y: 243, distance: 124.6
click at [594, 243] on div "CAKE HMUA GETAWAY CARS DJS LIVE BAND FLORISTS VIDEOG- RAPHERS PLANNERS DFW WEDD…" at bounding box center [570, 341] width 941 height 683
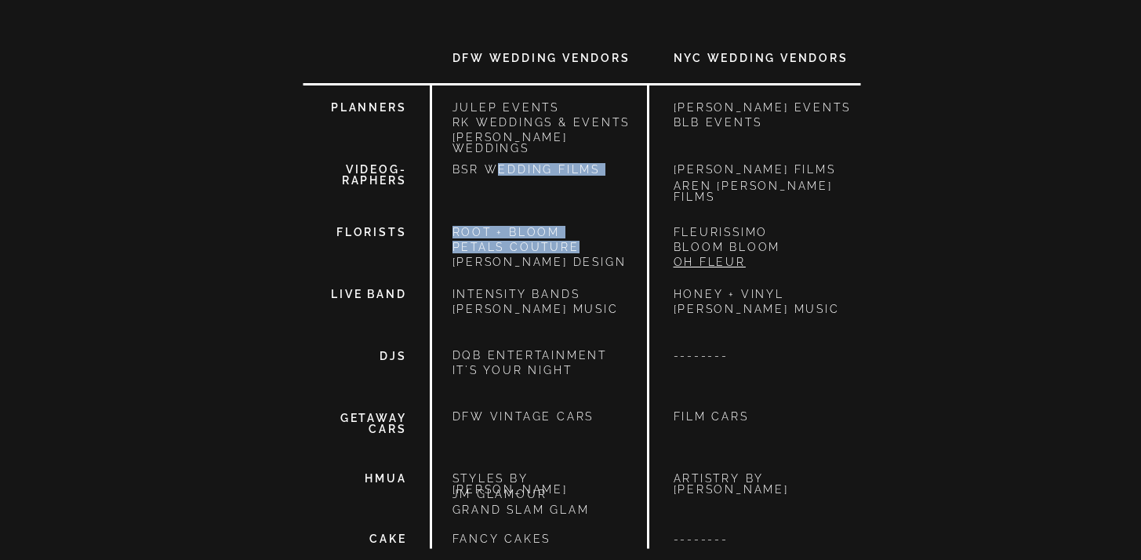
click at [835, 260] on p "OH FLEUR" at bounding box center [767, 264] width 187 height 15
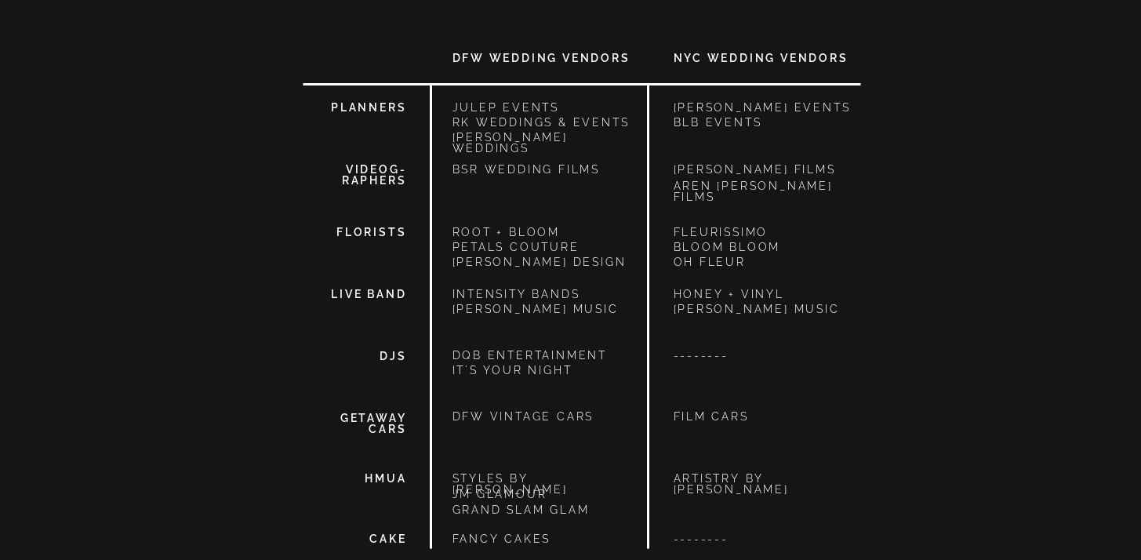
drag, startPoint x: 1129, startPoint y: 220, endPoint x: 1104, endPoint y: 238, distance: 30.5
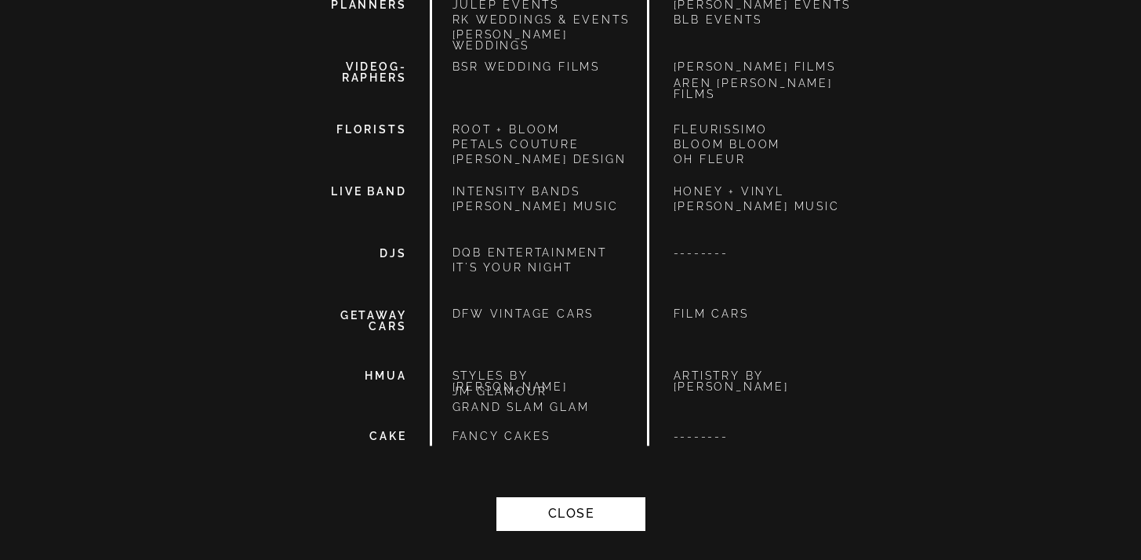
scroll to position [1301, 0]
